Goal: Task Accomplishment & Management: Use online tool/utility

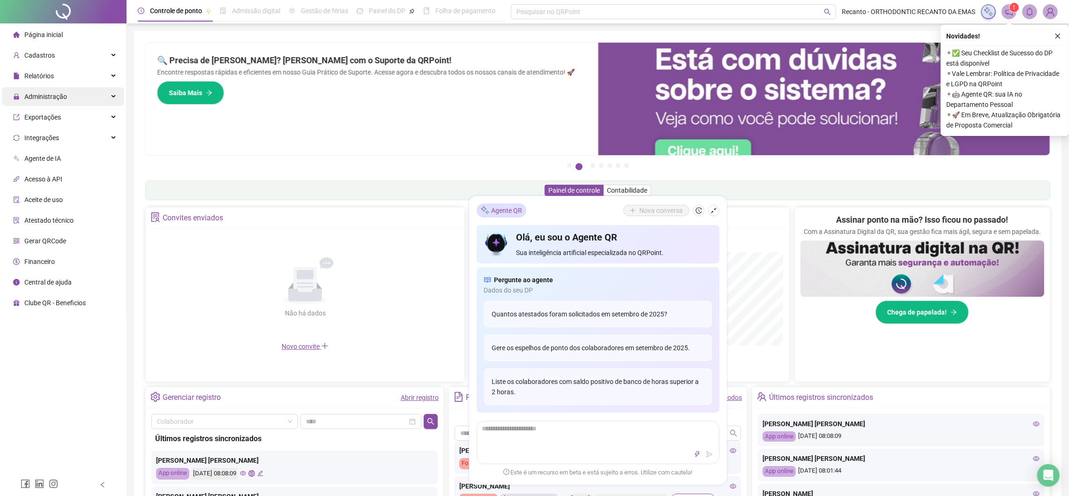
click at [78, 99] on div "Administração" at bounding box center [63, 96] width 122 height 19
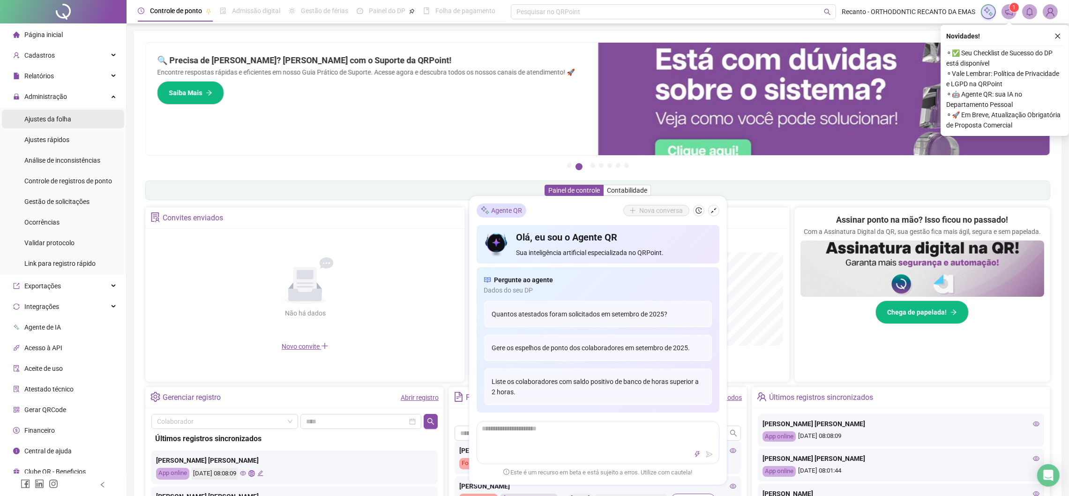
click at [76, 120] on li "Ajustes da folha" at bounding box center [63, 119] width 122 height 19
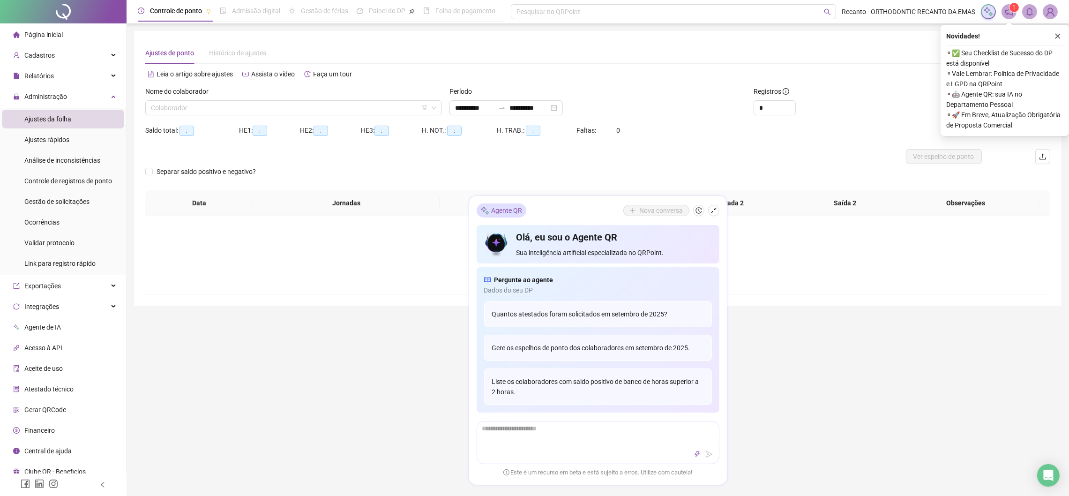
type input "**********"
click at [718, 207] on button "button" at bounding box center [713, 210] width 11 height 11
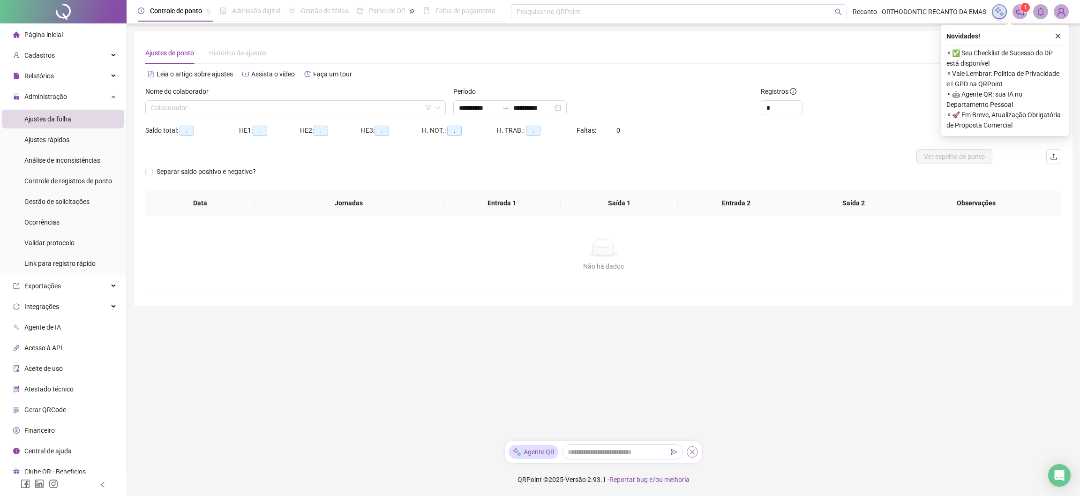
click at [688, 449] on button "button" at bounding box center [692, 451] width 11 height 11
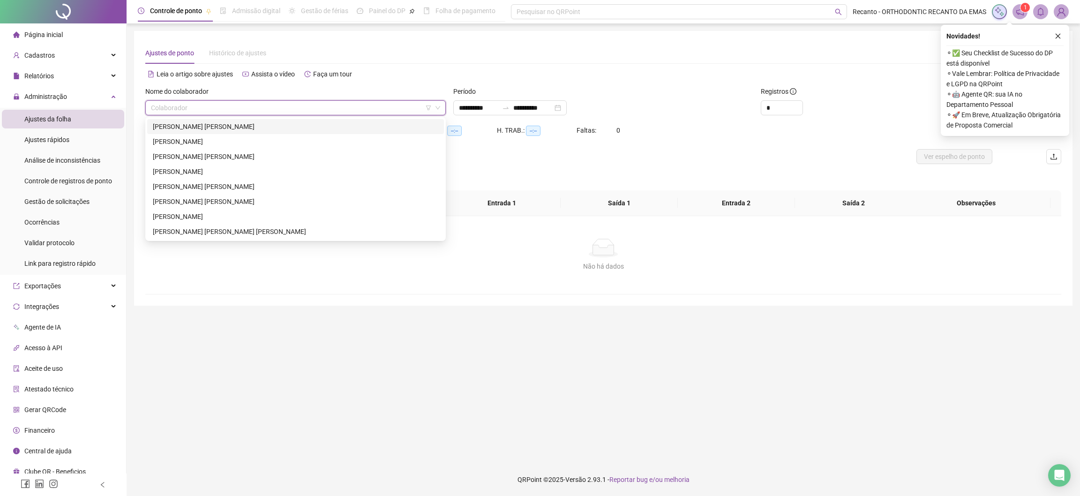
click at [337, 112] on input "search" at bounding box center [291, 108] width 281 height 14
click at [319, 127] on div "[PERSON_NAME] [PERSON_NAME]" at bounding box center [295, 126] width 285 height 10
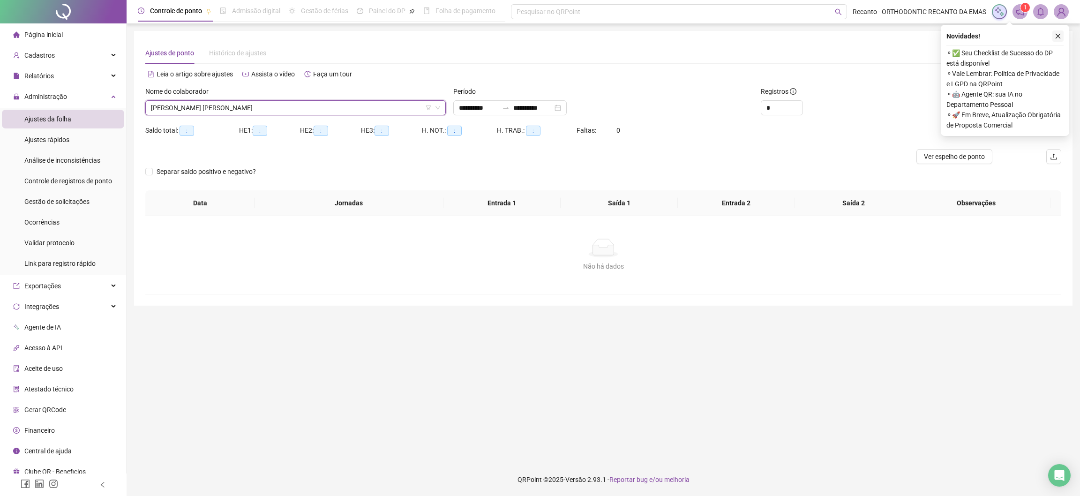
click at [1058, 33] on icon "close" at bounding box center [1058, 36] width 7 height 7
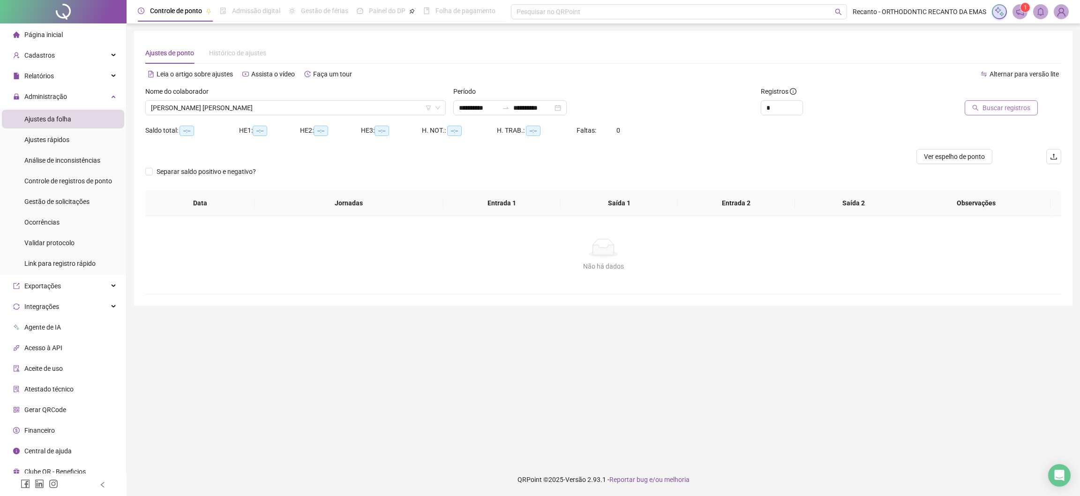
click at [998, 106] on span "Buscar registros" at bounding box center [1006, 108] width 48 height 10
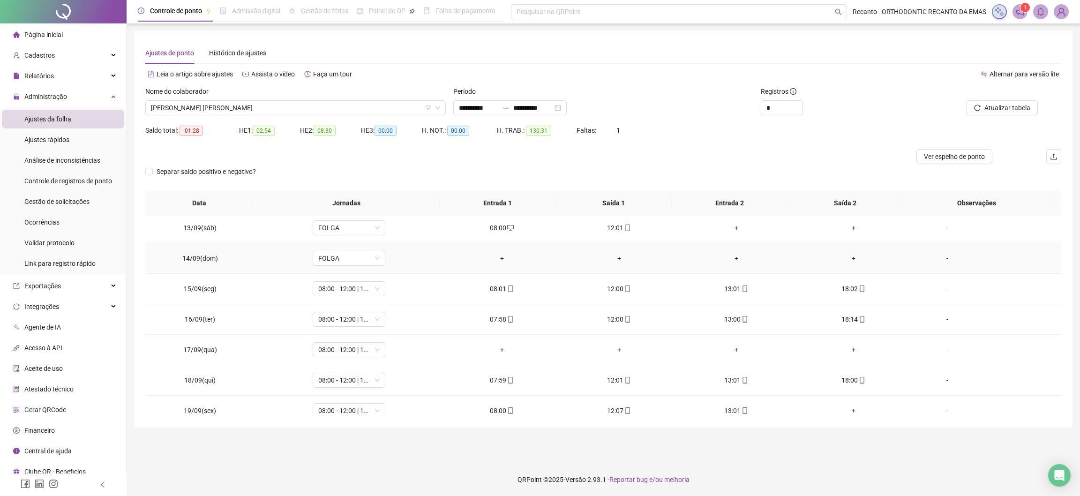
scroll to position [380, 0]
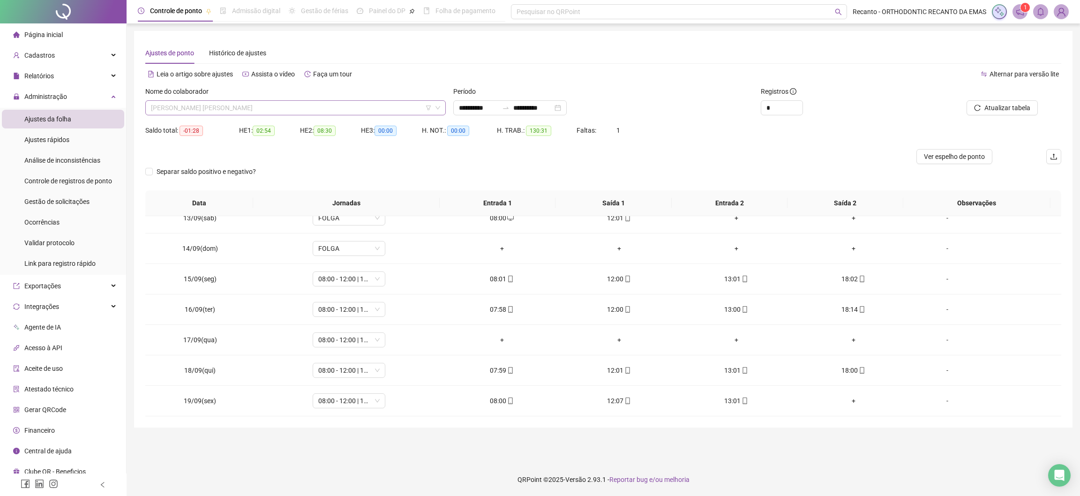
click at [367, 107] on span "[PERSON_NAME] [PERSON_NAME]" at bounding box center [295, 108] width 289 height 14
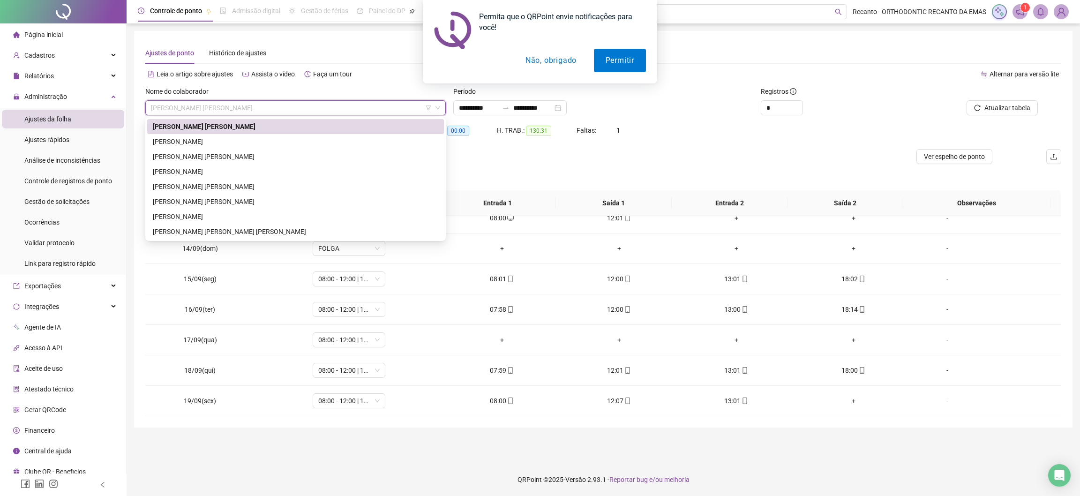
click at [554, 61] on button "Não, obrigado" at bounding box center [551, 60] width 75 height 23
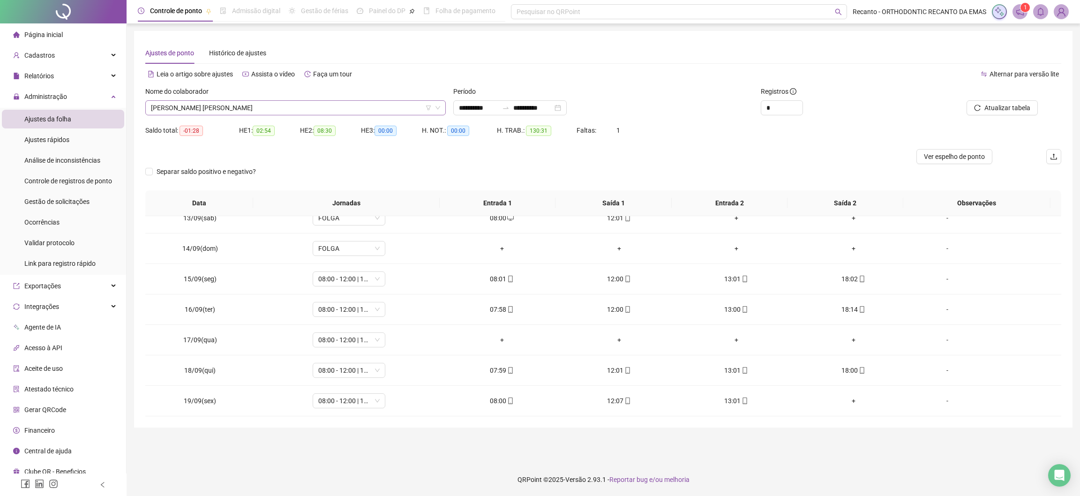
click at [252, 111] on span "[PERSON_NAME] [PERSON_NAME]" at bounding box center [295, 108] width 289 height 14
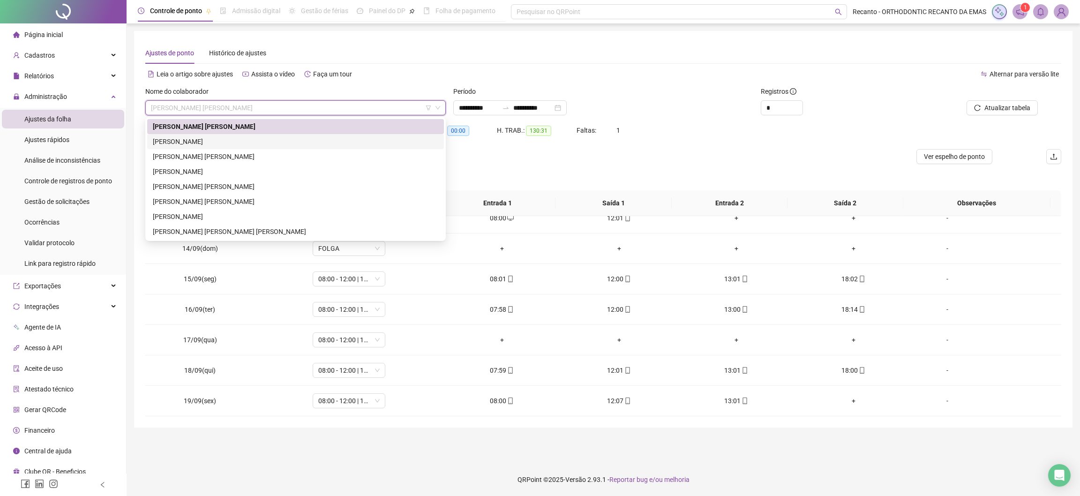
click at [228, 142] on div "[PERSON_NAME]" at bounding box center [295, 141] width 285 height 10
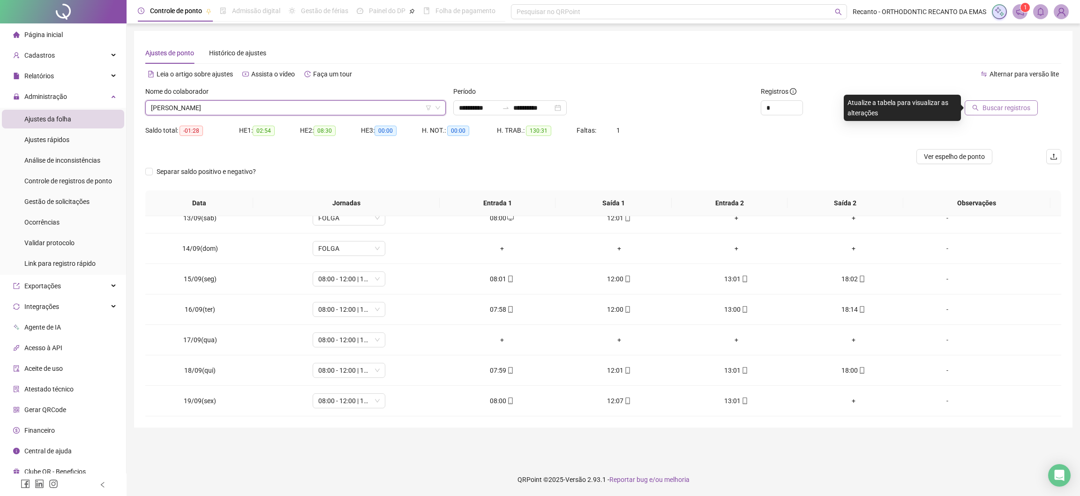
click at [999, 105] on span "Buscar registros" at bounding box center [1006, 108] width 48 height 10
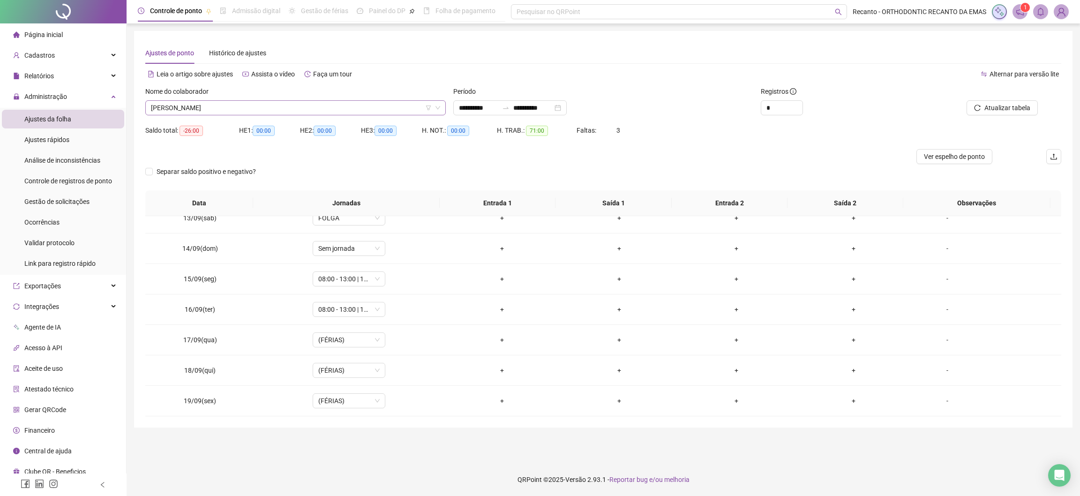
click at [273, 107] on span "[PERSON_NAME]" at bounding box center [295, 108] width 289 height 14
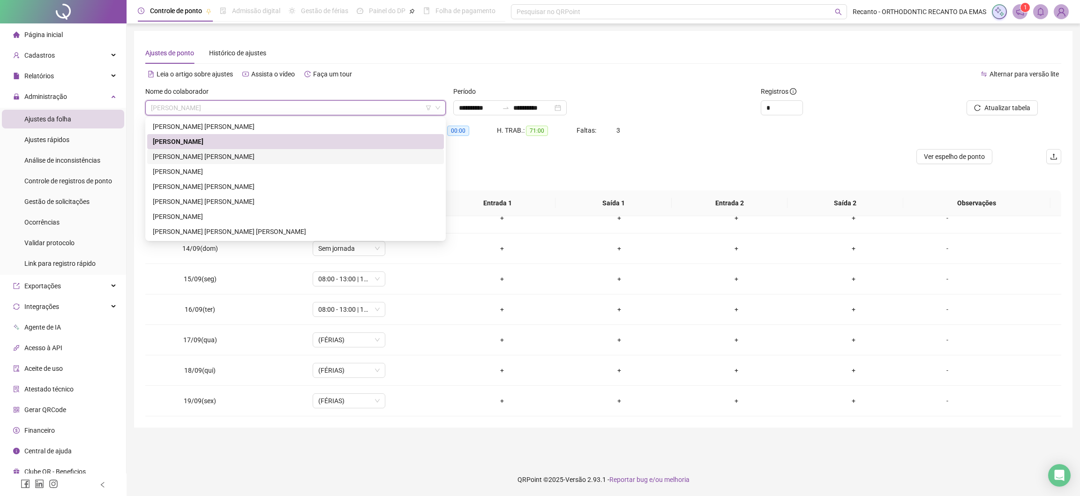
click at [225, 156] on div "[PERSON_NAME] [PERSON_NAME]" at bounding box center [295, 156] width 285 height 10
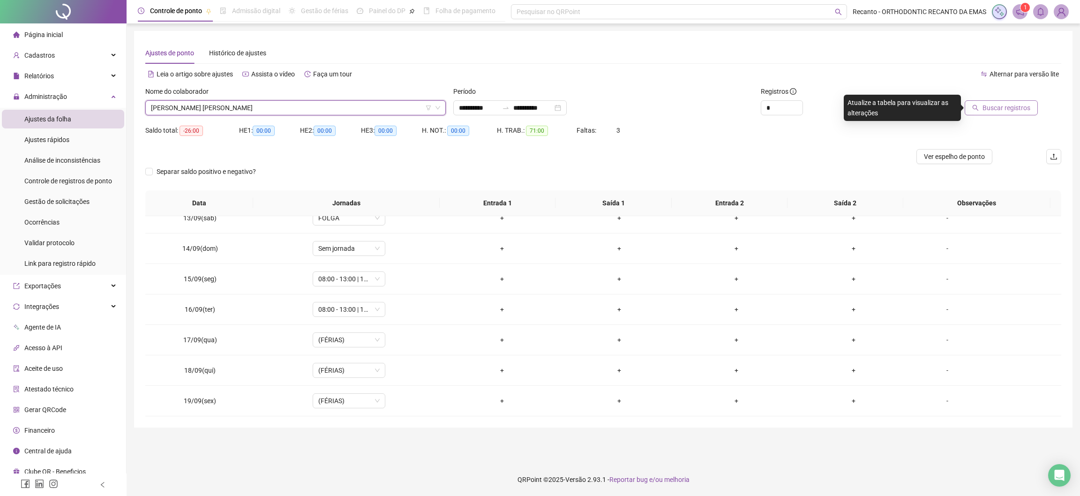
click at [999, 112] on span "Buscar registros" at bounding box center [1006, 108] width 48 height 10
